Goal: Task Accomplishment & Management: Manage account settings

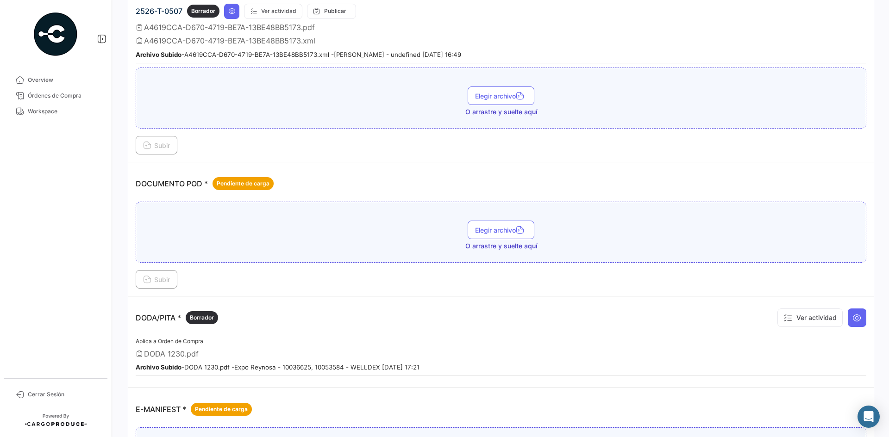
scroll to position [324, 0]
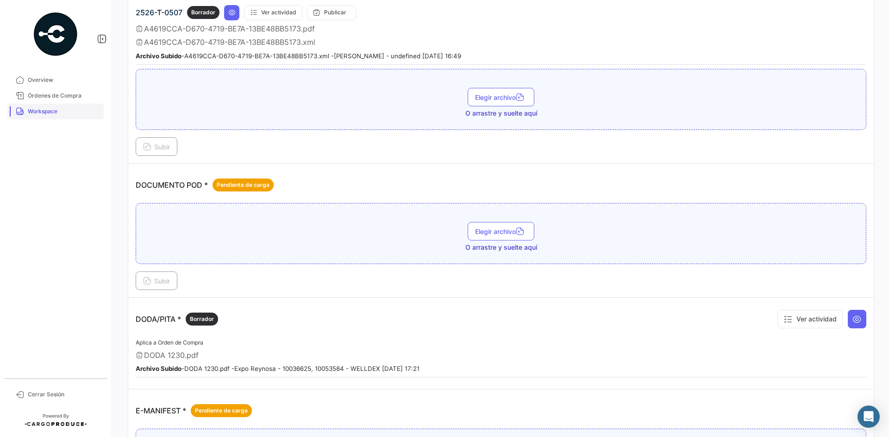
drag, startPoint x: 62, startPoint y: 116, endPoint x: 68, endPoint y: 116, distance: 6.0
click at [62, 116] on link "Workspace" at bounding box center [55, 112] width 96 height 16
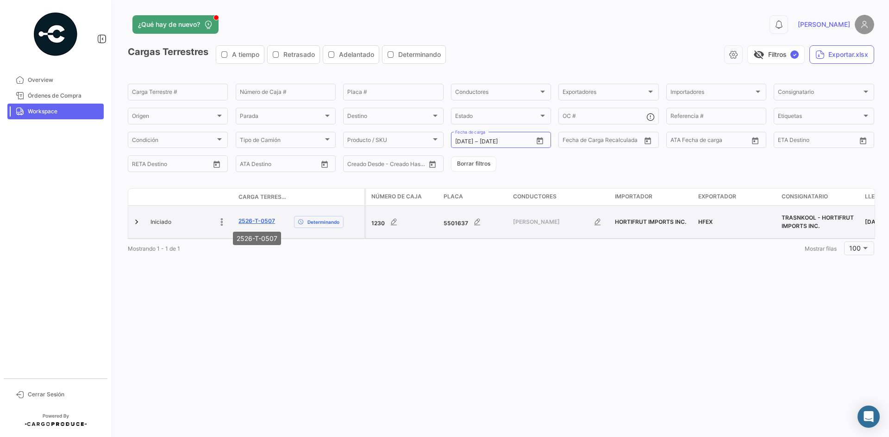
click at [245, 224] on link "2526-T-0507" at bounding box center [256, 221] width 37 height 8
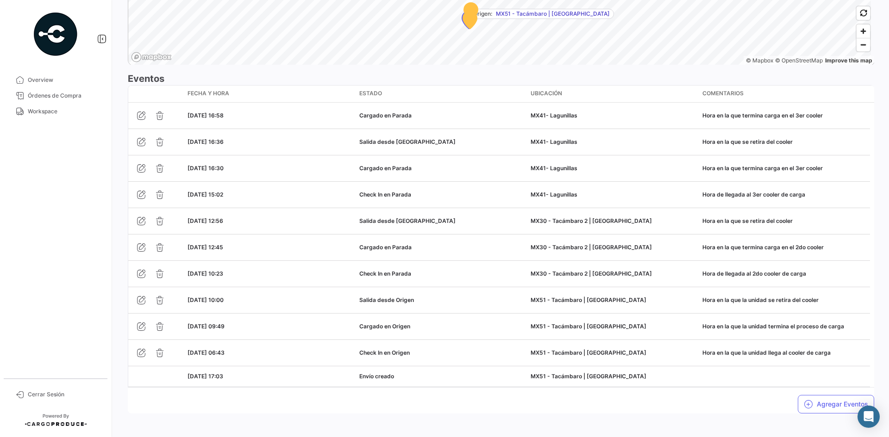
scroll to position [760, 0]
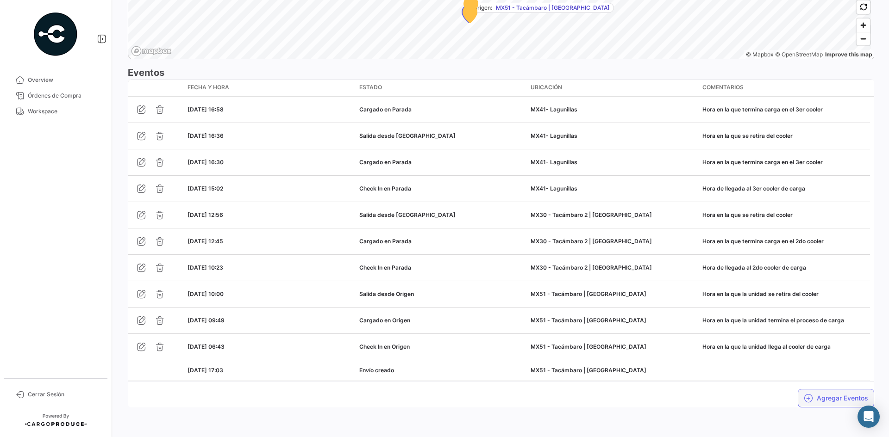
click at [817, 402] on button "Agregar Eventos" at bounding box center [835, 398] width 76 height 19
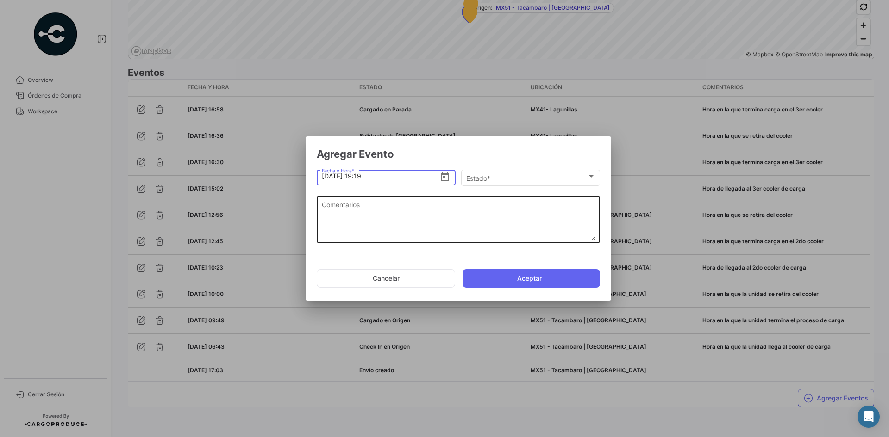
click at [442, 225] on textarea "Comentarios" at bounding box center [459, 220] width 274 height 41
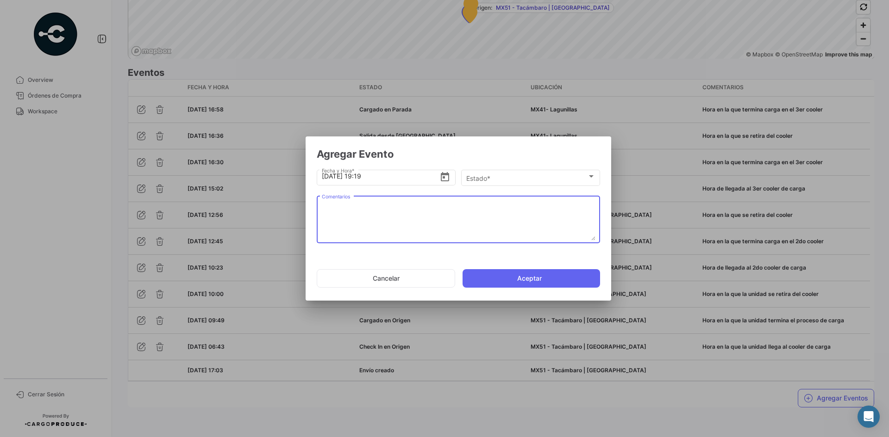
paste textarea "Hora de llegada a frontera"
type textarea "Hora de llegada a frontera"
click at [514, 175] on div "Estado *" at bounding box center [526, 178] width 121 height 8
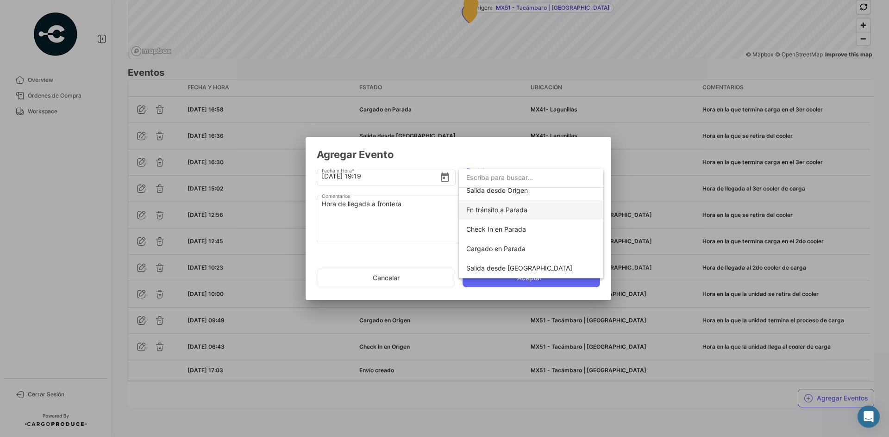
scroll to position [93, 0]
click at [526, 202] on span "Check In en Parada" at bounding box center [531, 202] width 130 height 19
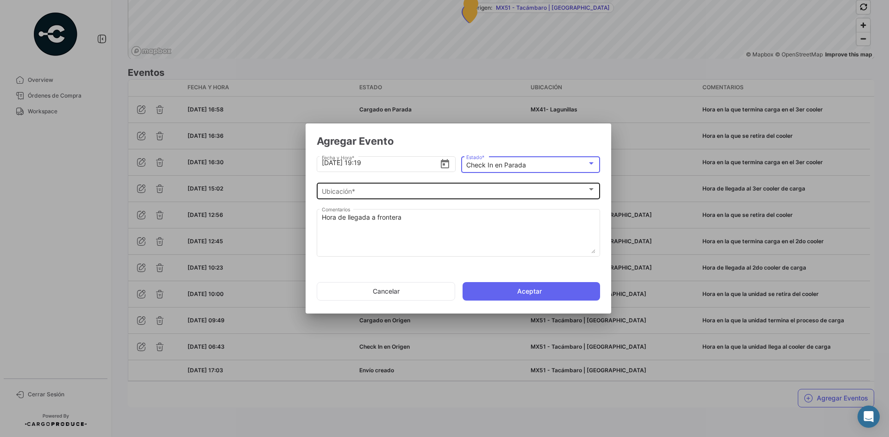
click at [418, 195] on div "Ubicación *" at bounding box center [454, 192] width 265 height 8
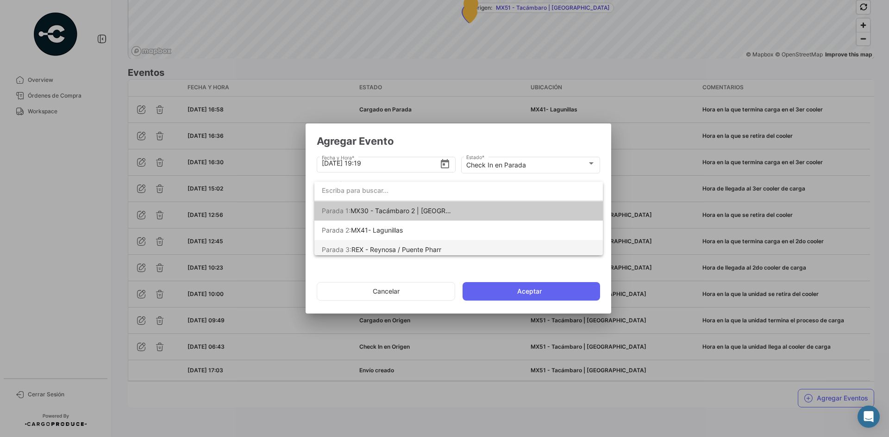
click at [425, 246] on span "REX - Reynosa / Puente Pharr" at bounding box center [396, 250] width 90 height 8
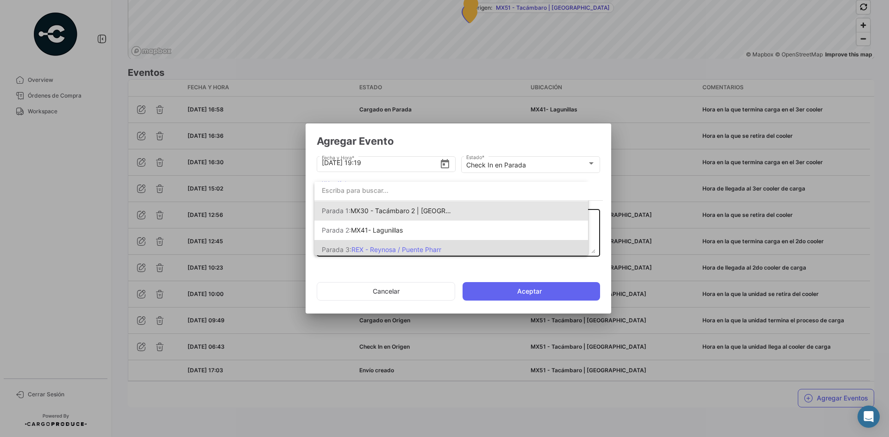
scroll to position [0, 0]
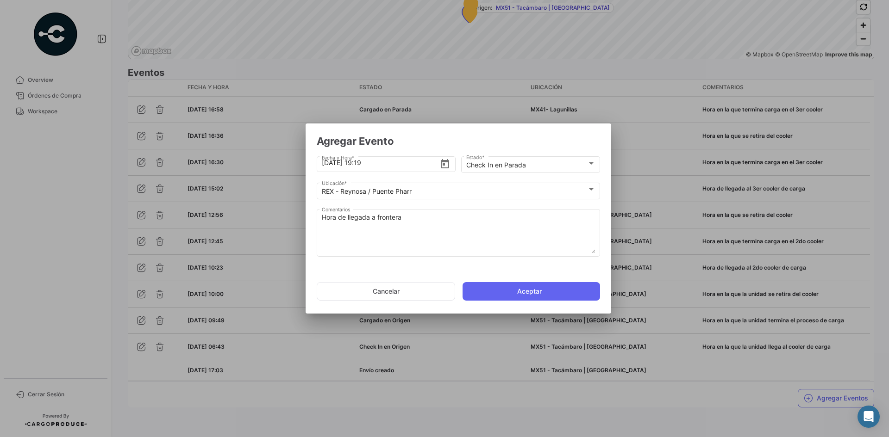
click at [520, 296] on button "Aceptar" at bounding box center [530, 291] width 137 height 19
